Goal: Task Accomplishment & Management: Use online tool/utility

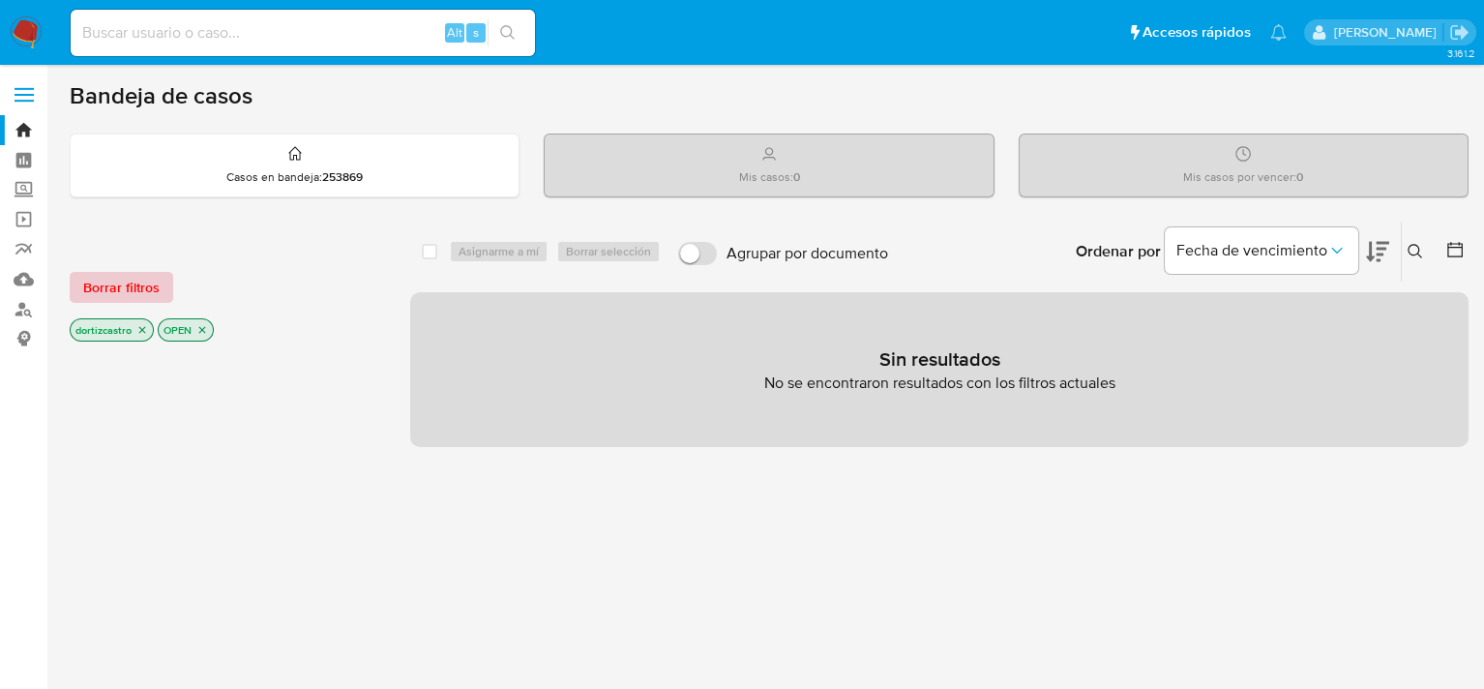
click at [117, 286] on span "Borrar filtros" at bounding box center [121, 287] width 76 height 27
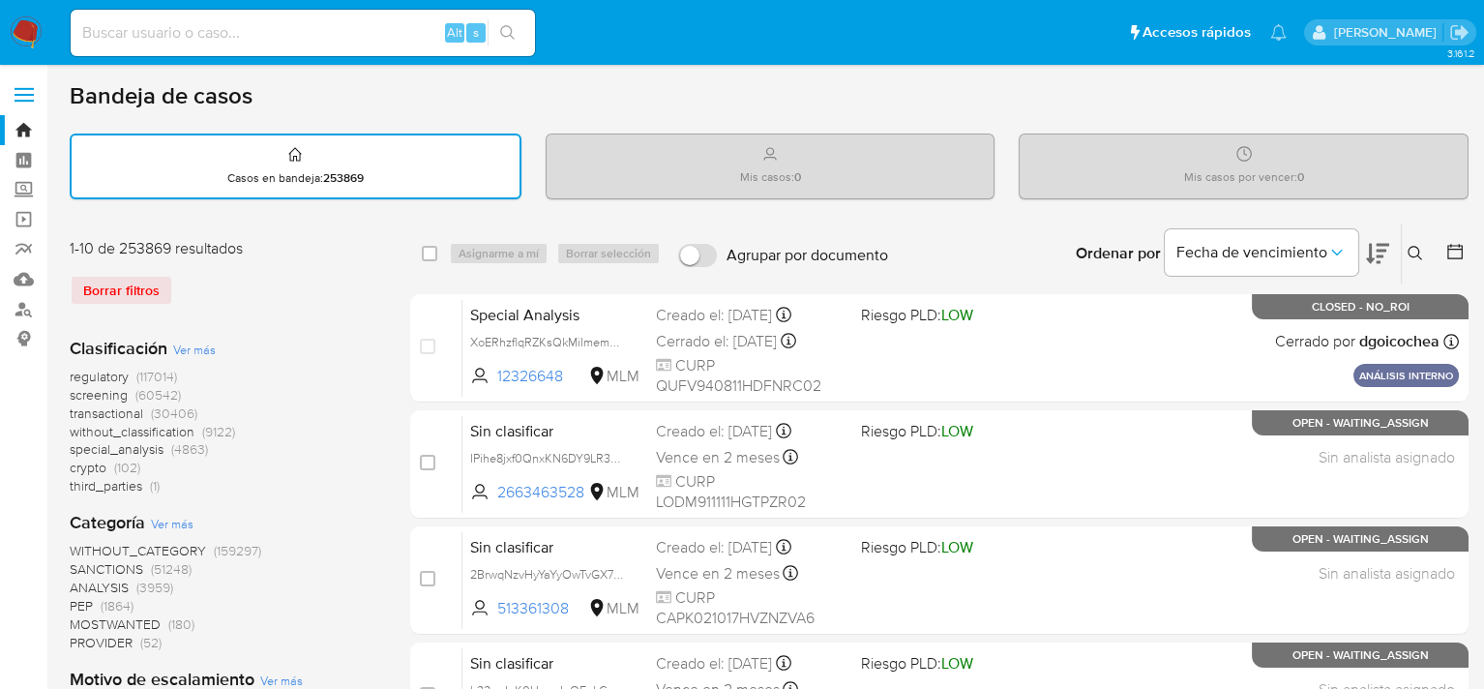
click at [1416, 251] on icon at bounding box center [1414, 253] width 15 height 15
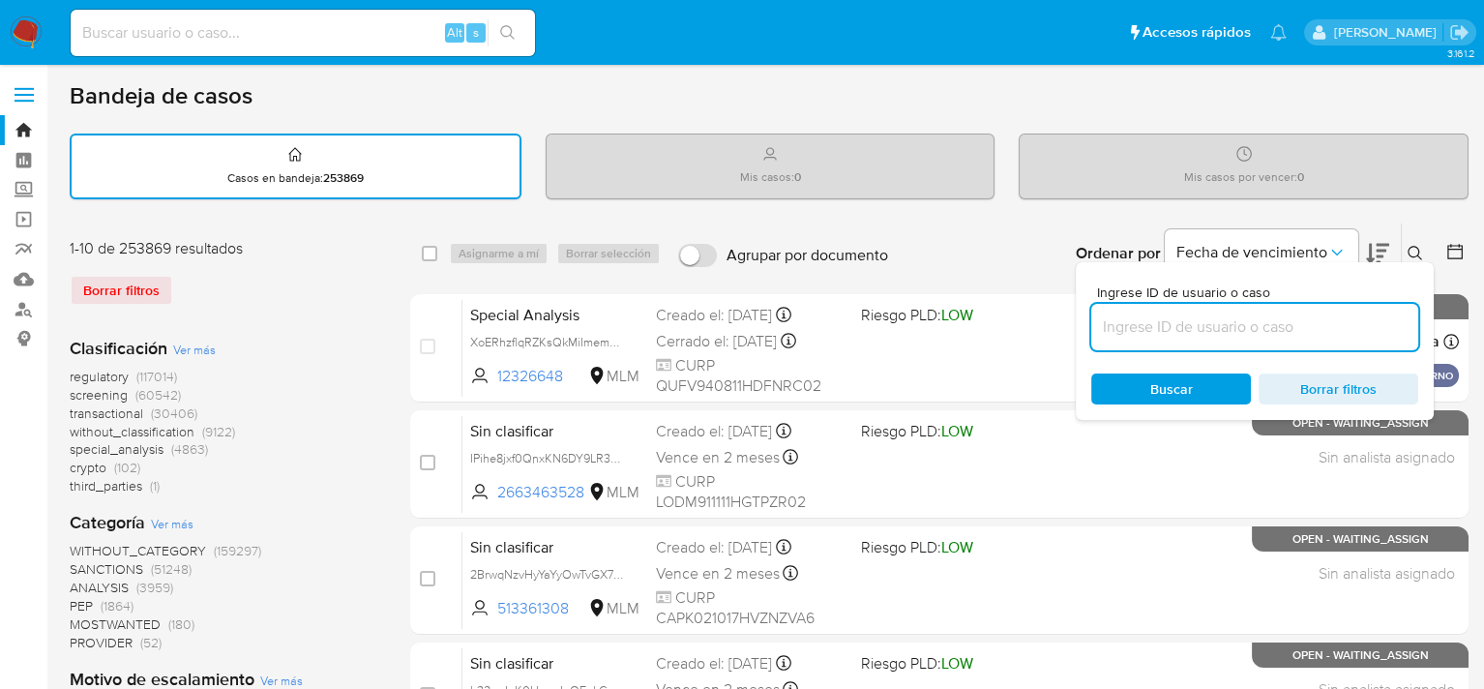
click at [1273, 323] on input at bounding box center [1254, 326] width 327 height 25
type input "177521151"
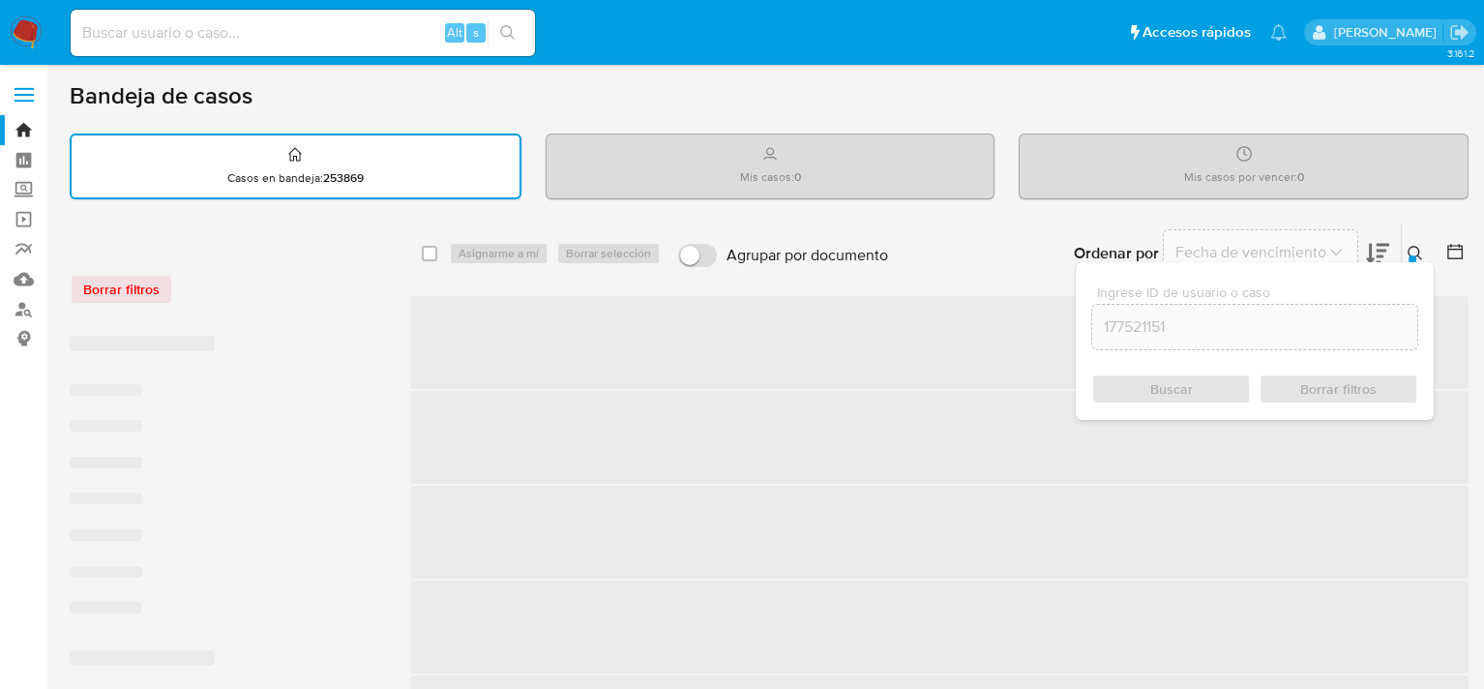
click at [1176, 385] on div "Buscar Borrar filtros" at bounding box center [1254, 388] width 327 height 31
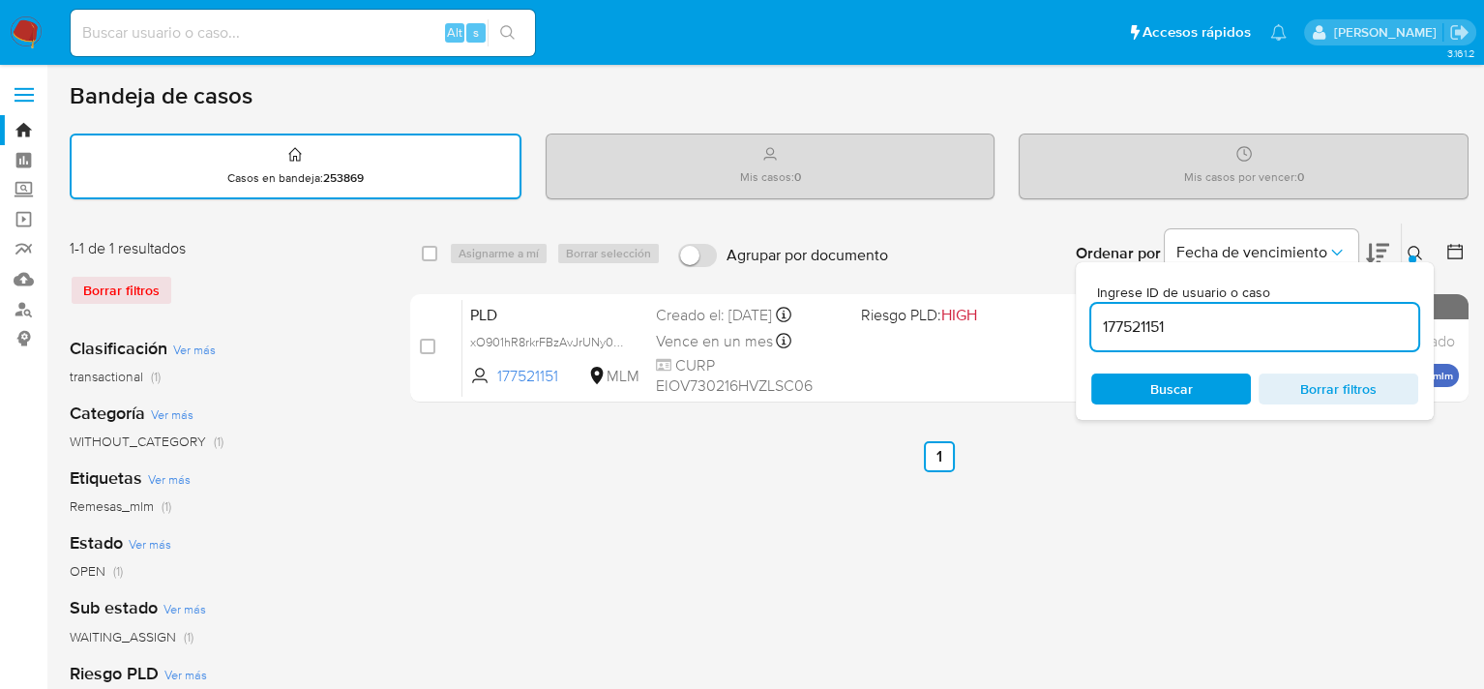
click at [846, 517] on div "select-all-cases-checkbox Asignarme a mí Borrar selección Agrupar por documento…" at bounding box center [939, 646] width 1058 height 849
click at [1414, 250] on icon at bounding box center [1414, 253] width 15 height 15
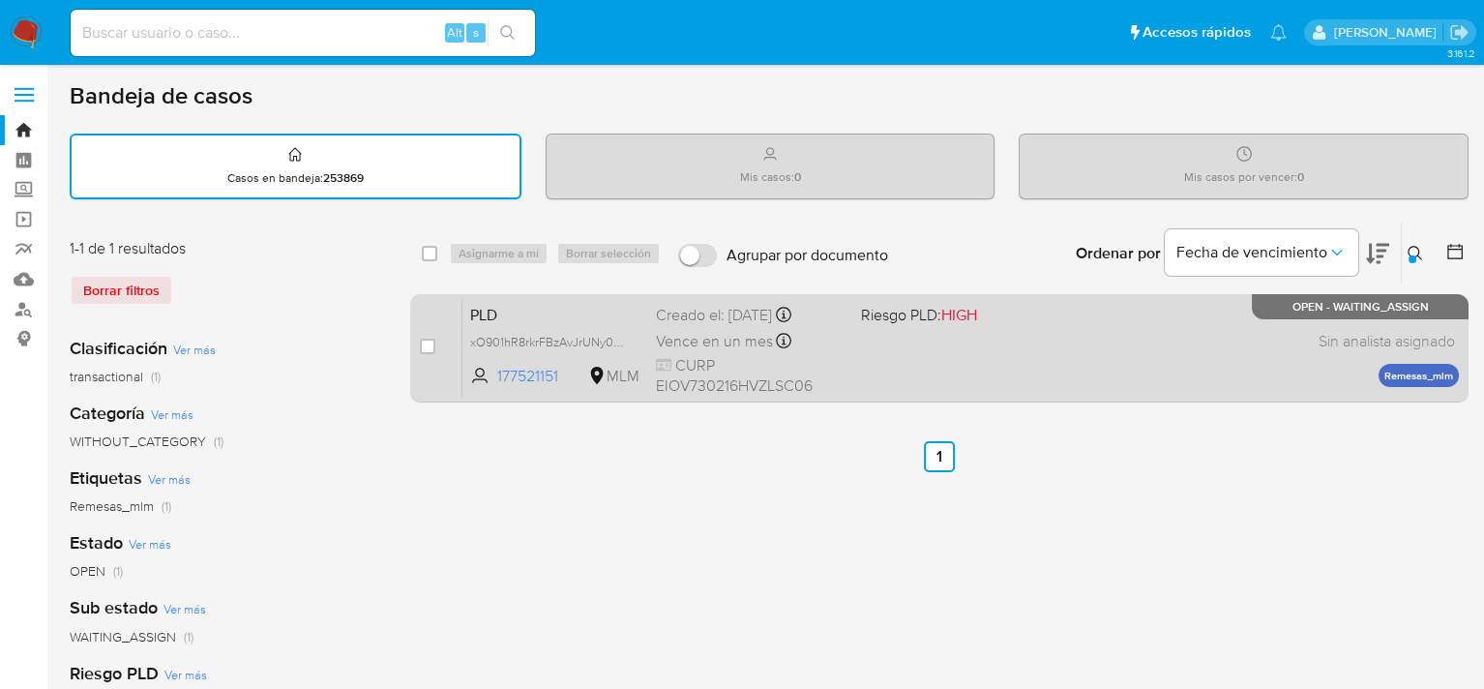
click at [856, 347] on div "PLD xO901hR8rkrFBzAvJrUNy0KL 177521151 MLM Riesgo PLD: HIGH Creado el: 12/09/20…" at bounding box center [960, 348] width 996 height 98
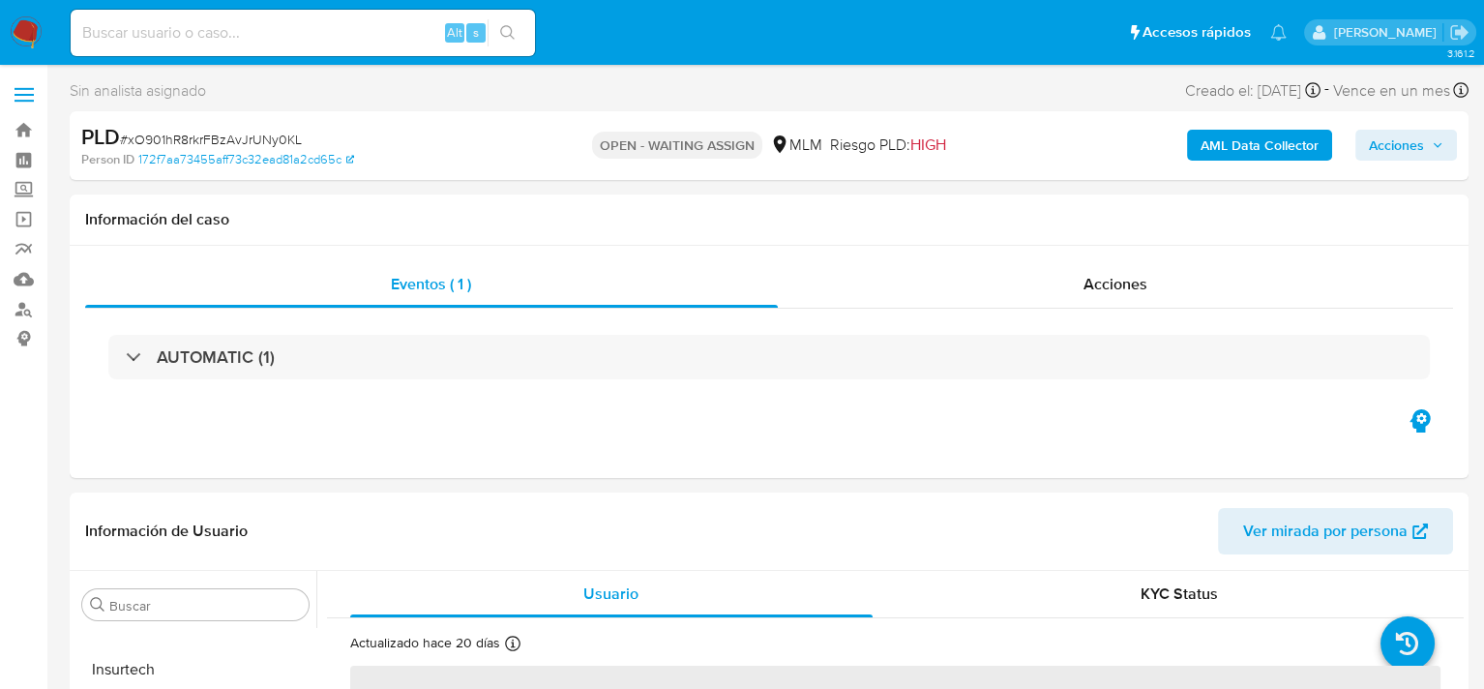
scroll to position [387, 0]
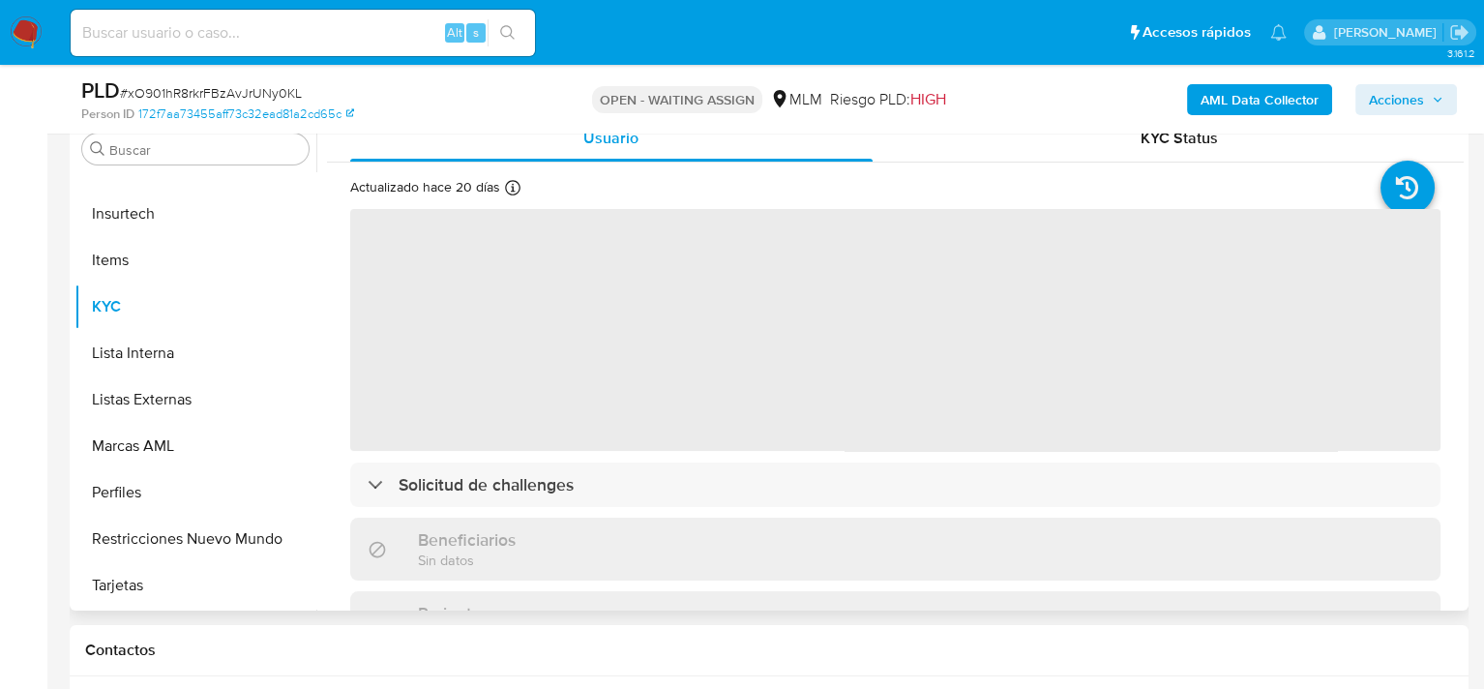
select select "10"
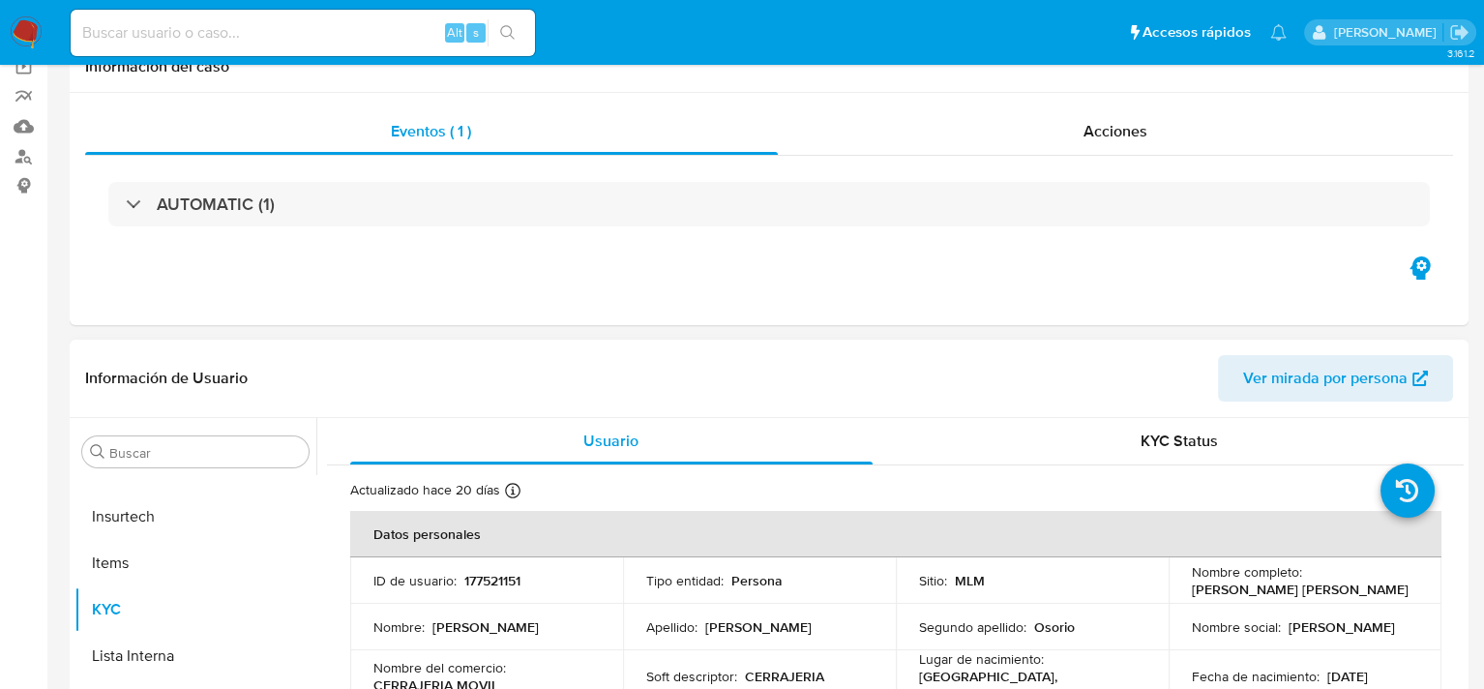
scroll to position [0, 0]
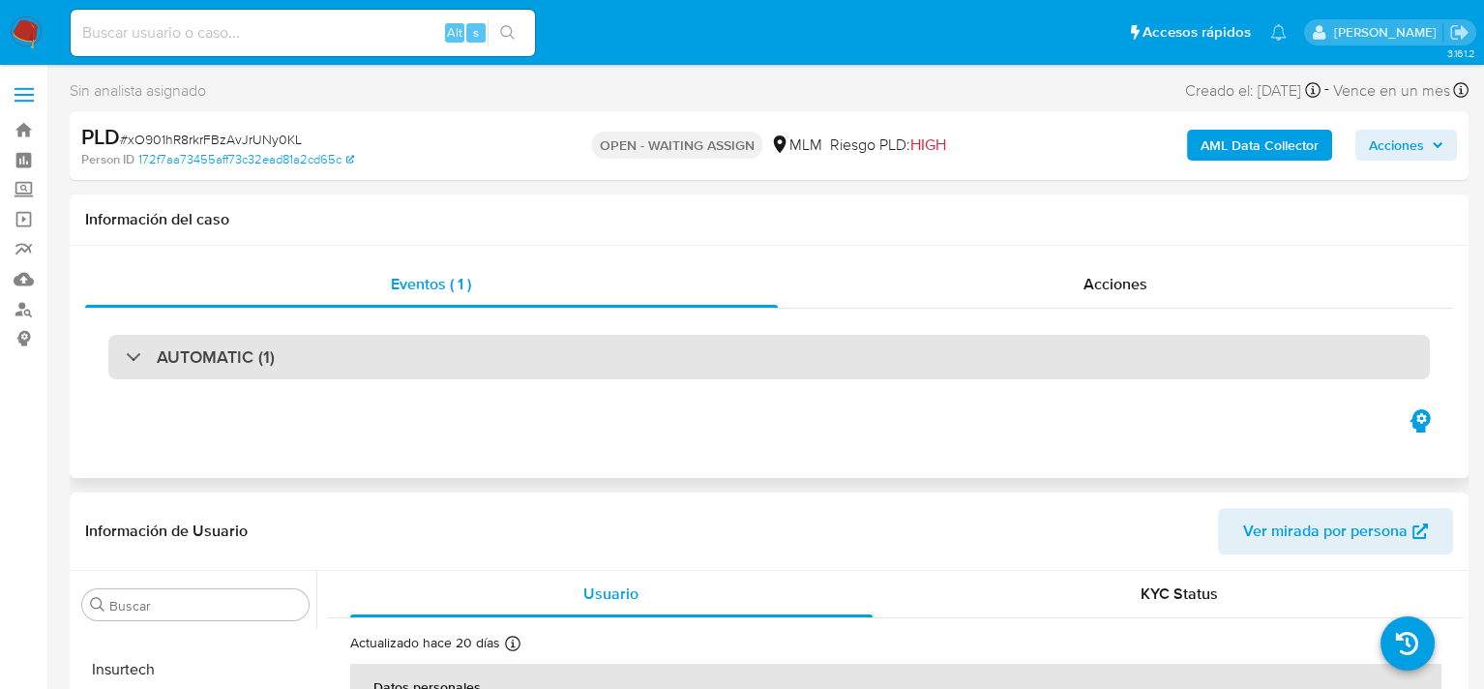
click at [1114, 354] on div "AUTOMATIC (1)" at bounding box center [768, 357] width 1321 height 44
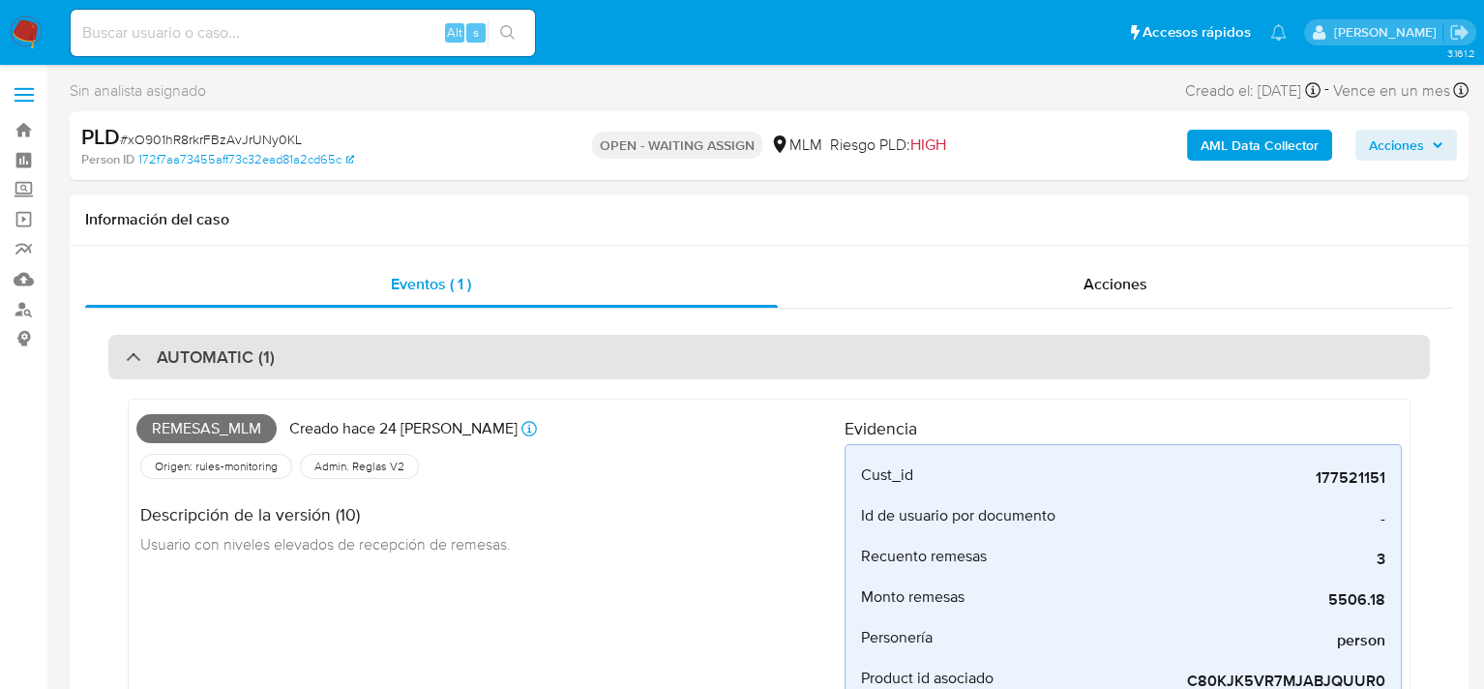
click at [413, 364] on div "AUTOMATIC (1)" at bounding box center [768, 357] width 1321 height 44
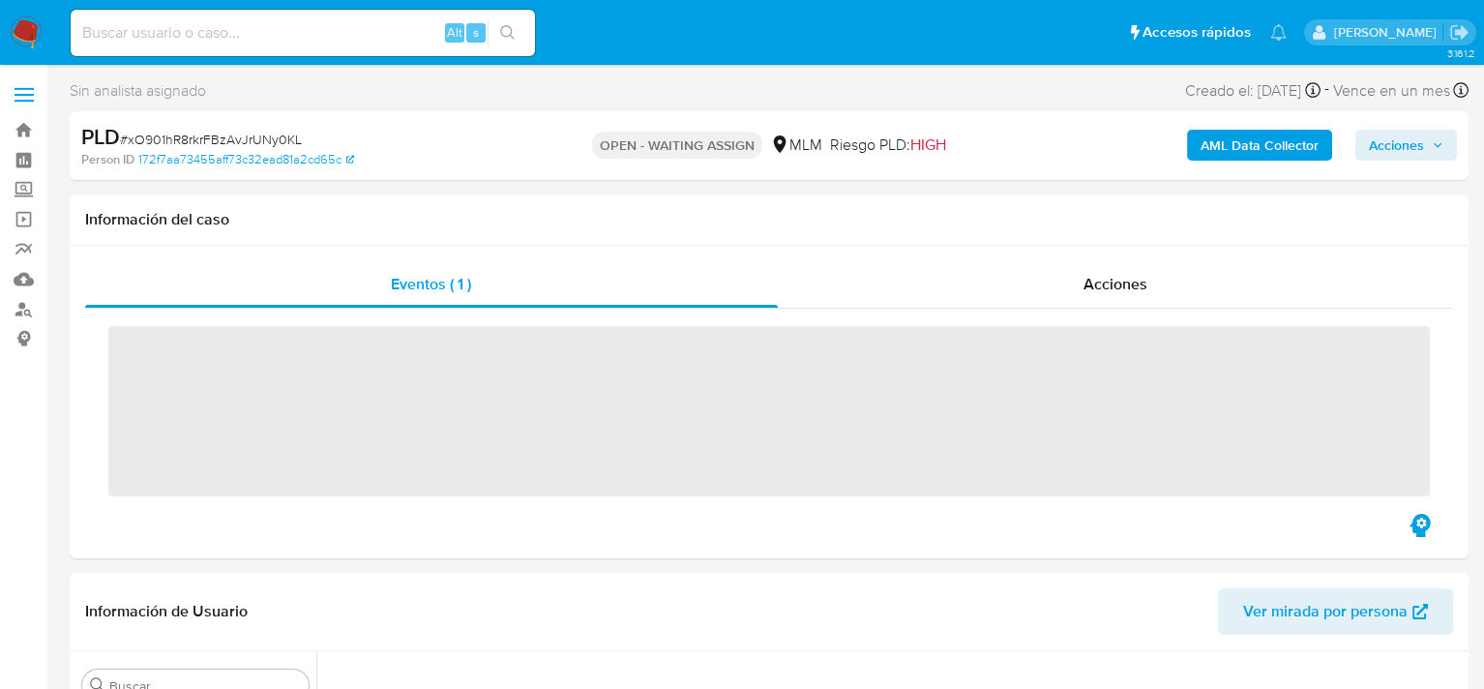
scroll to position [910, 0]
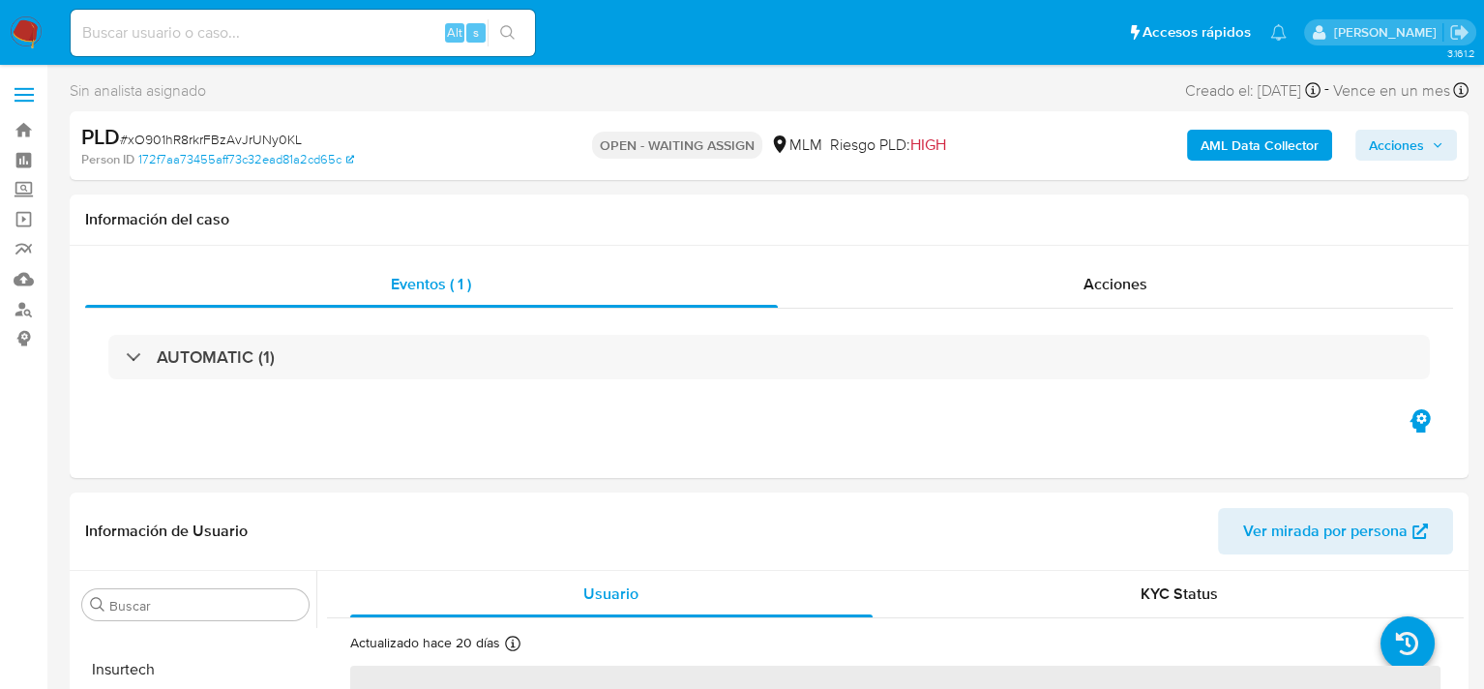
select select "10"
